Goal: Information Seeking & Learning: Find specific fact

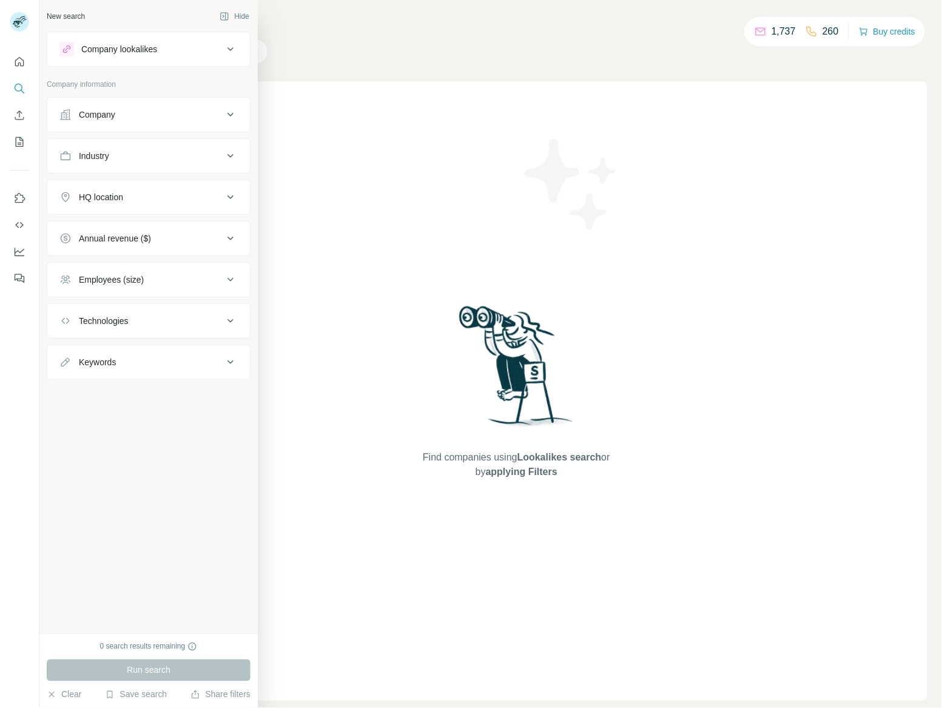
click at [120, 120] on div "Company" at bounding box center [141, 115] width 164 height 12
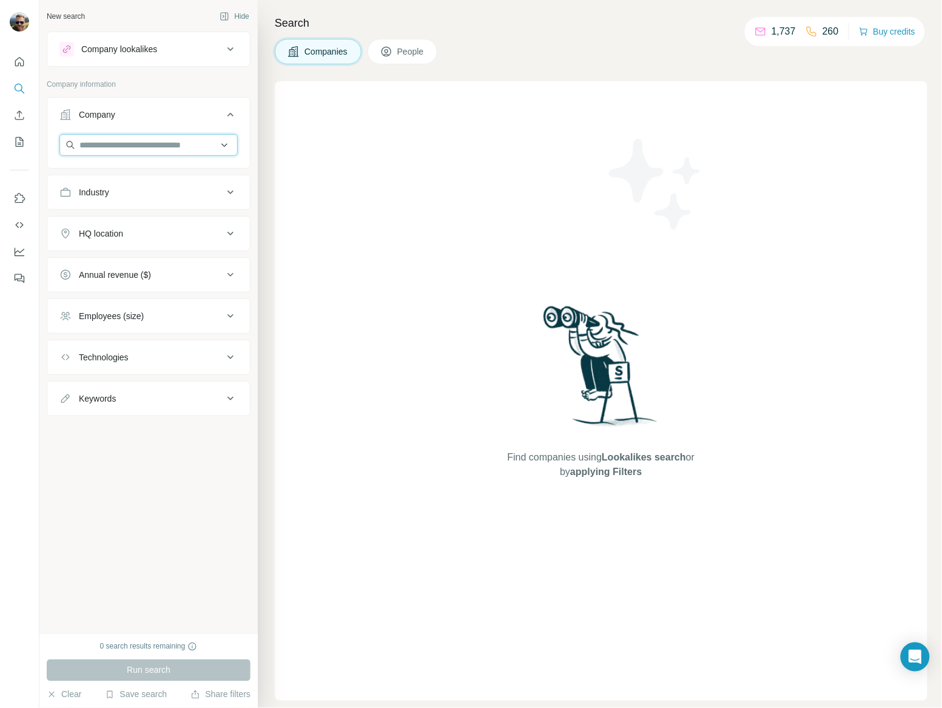
click at [141, 152] on input "text" at bounding box center [148, 145] width 178 height 22
paste input "**********"
type input "**********"
click at [142, 177] on p "Piikaboo AB" at bounding box center [123, 173] width 58 height 12
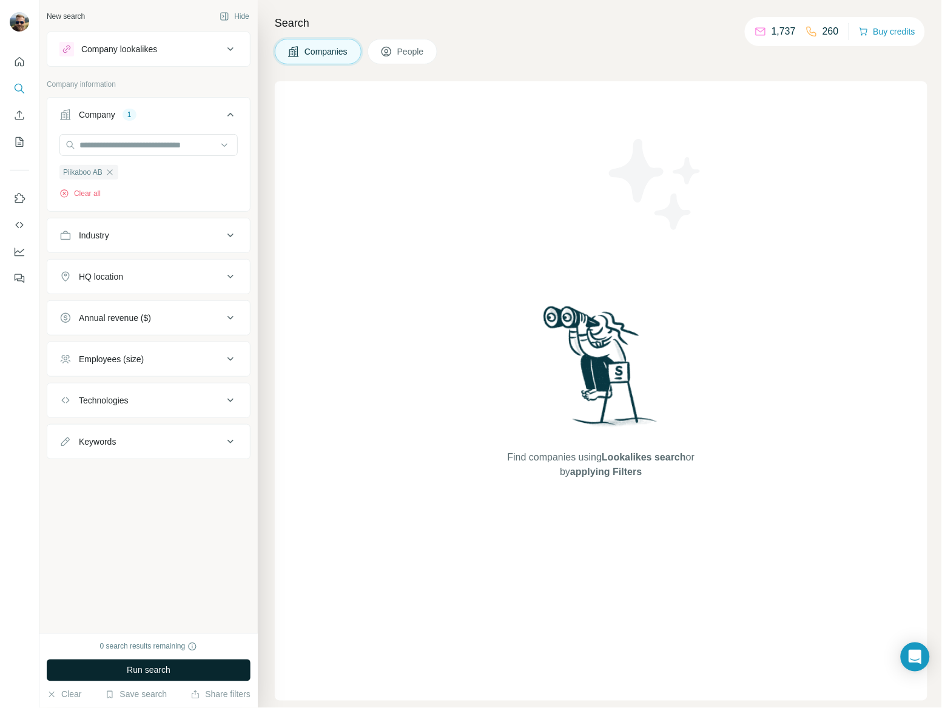
click at [174, 679] on button "Run search" at bounding box center [149, 671] width 204 height 22
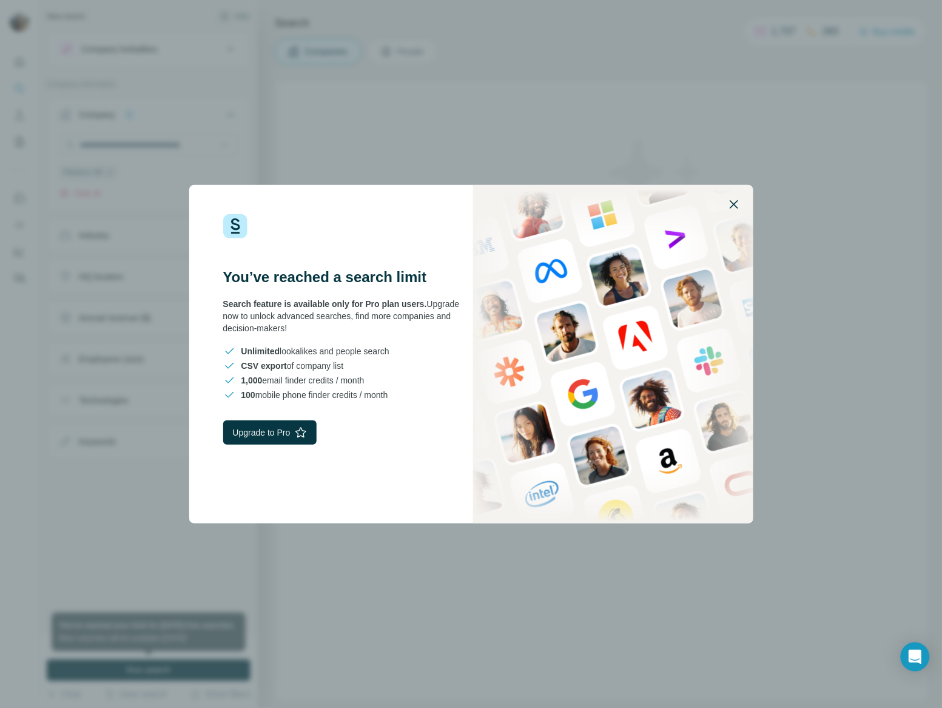
click at [731, 209] on icon "button" at bounding box center [734, 204] width 15 height 15
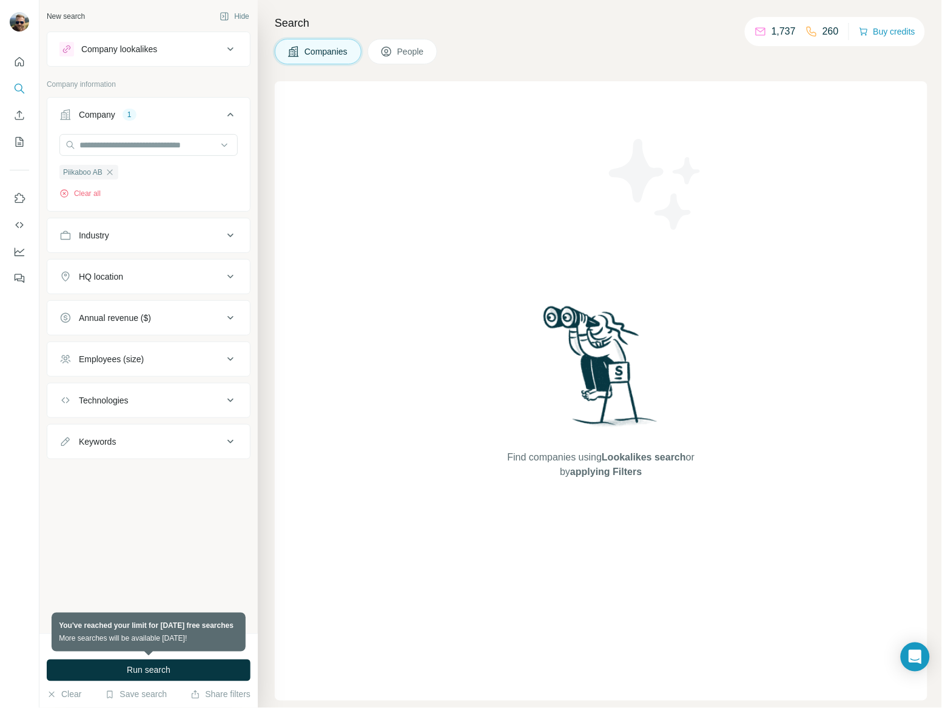
click at [405, 56] on span "People" at bounding box center [411, 52] width 28 height 12
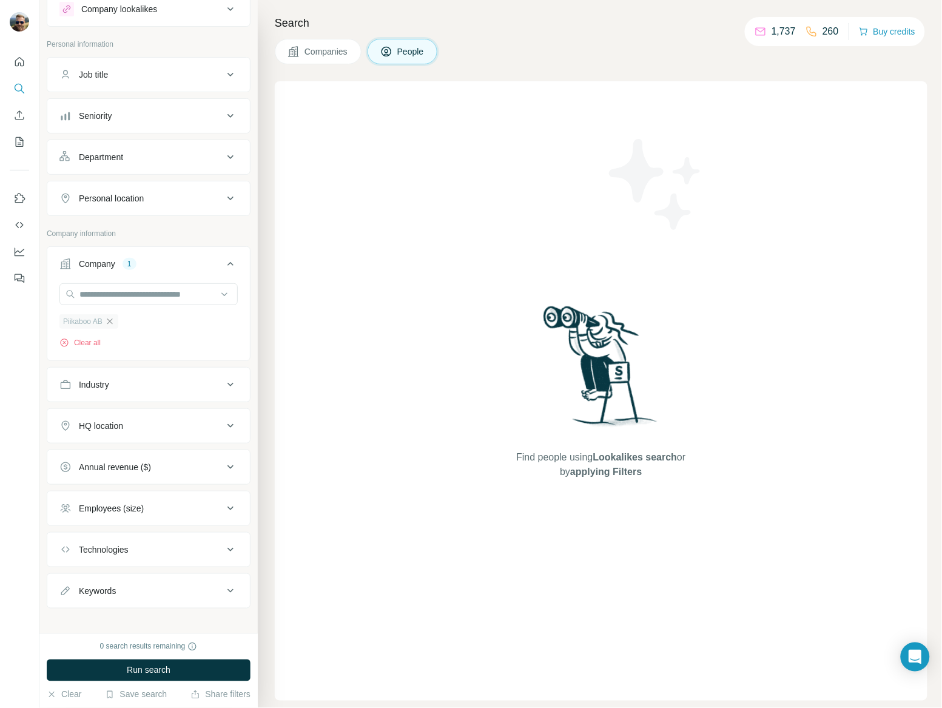
scroll to position [53, 0]
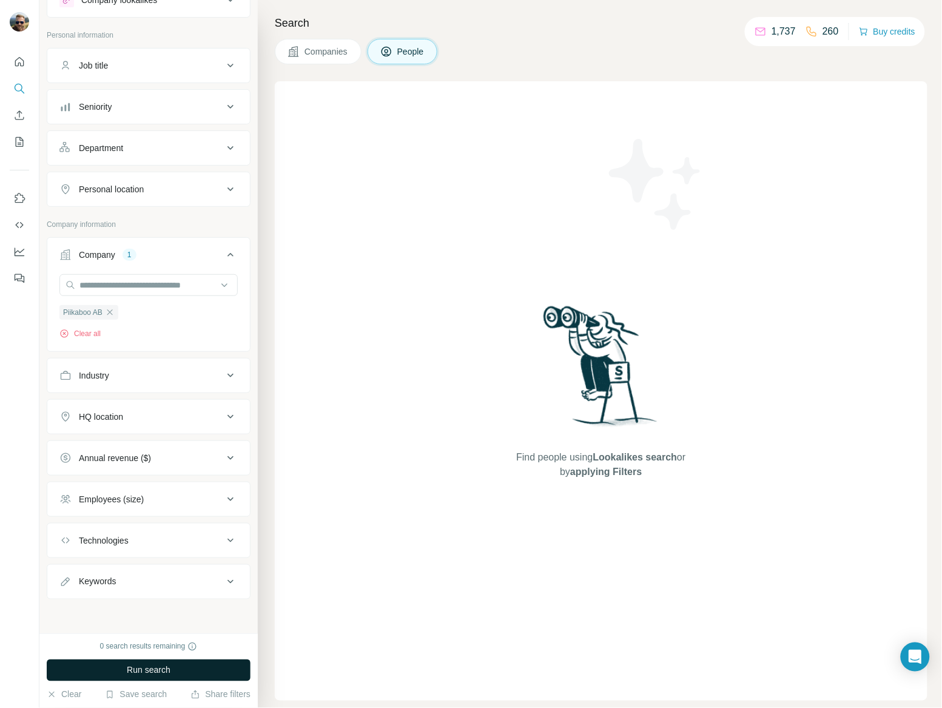
click at [119, 665] on button "Run search" at bounding box center [149, 671] width 204 height 22
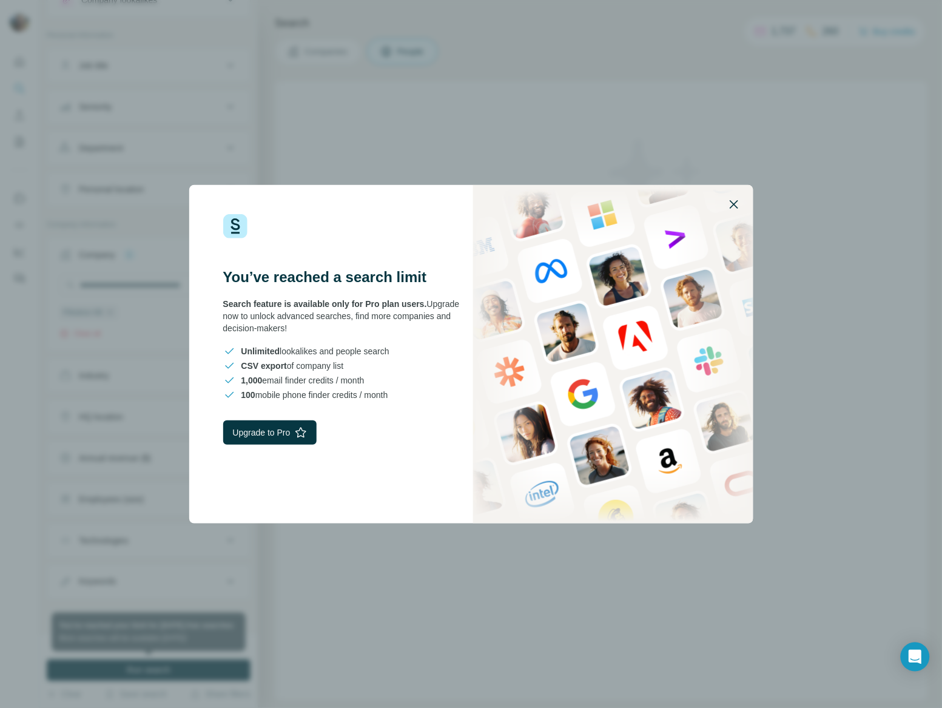
click at [737, 205] on icon "button" at bounding box center [734, 204] width 15 height 15
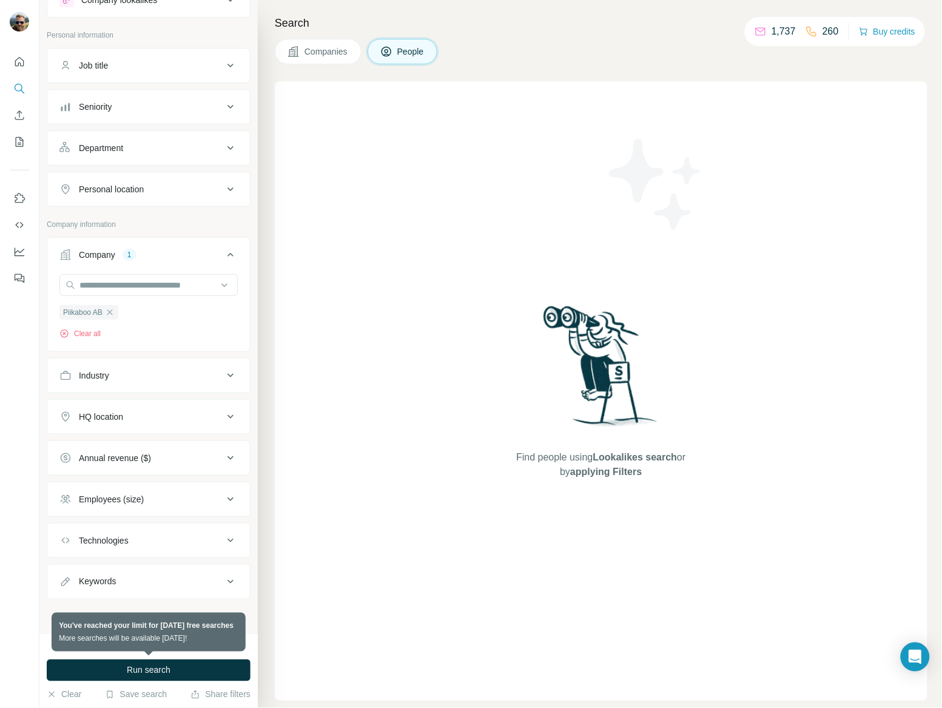
scroll to position [0, 0]
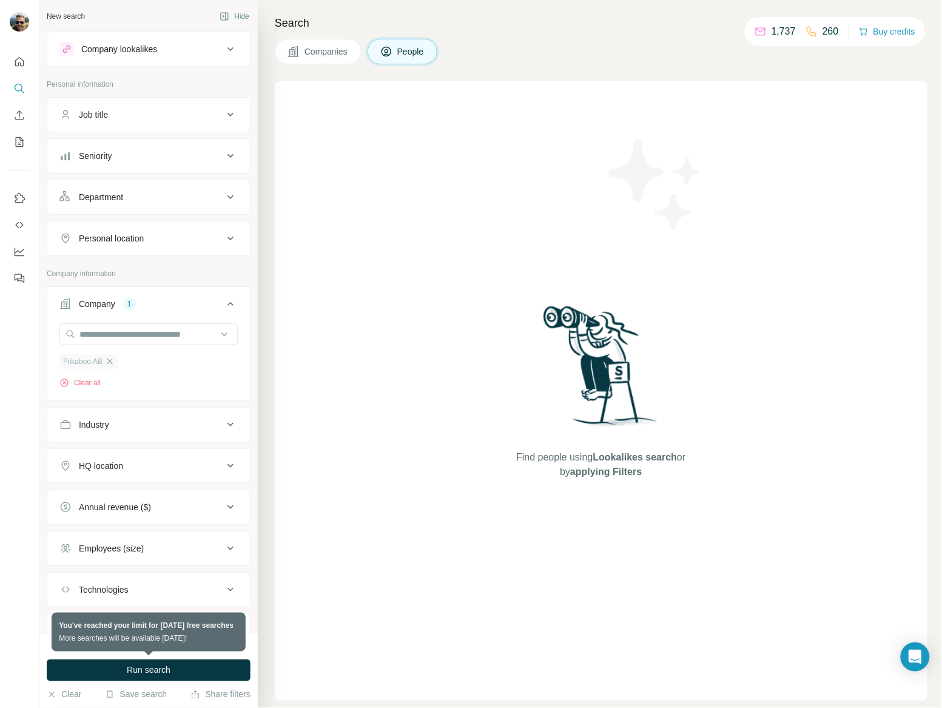
click at [114, 365] on icon "button" at bounding box center [110, 362] width 10 height 10
